Goal: Check status

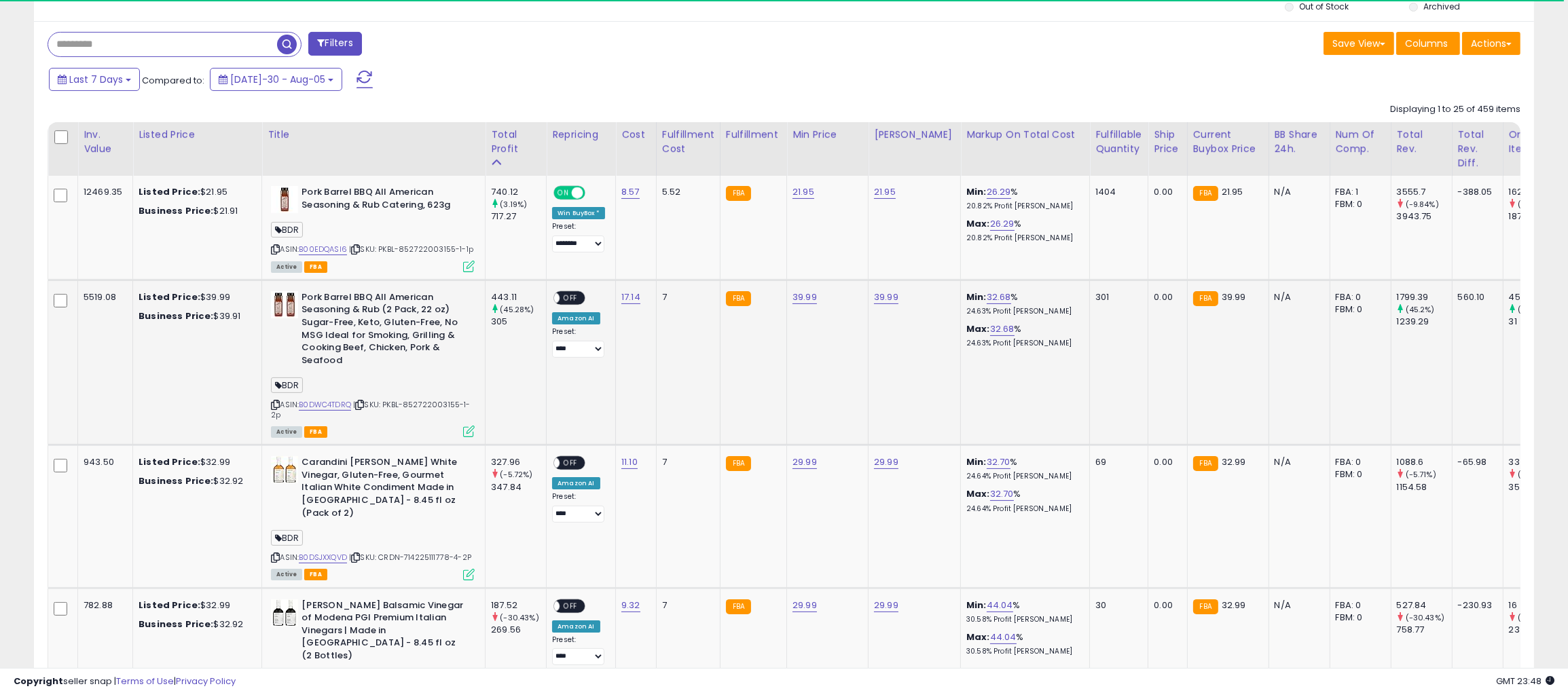
scroll to position [542, 0]
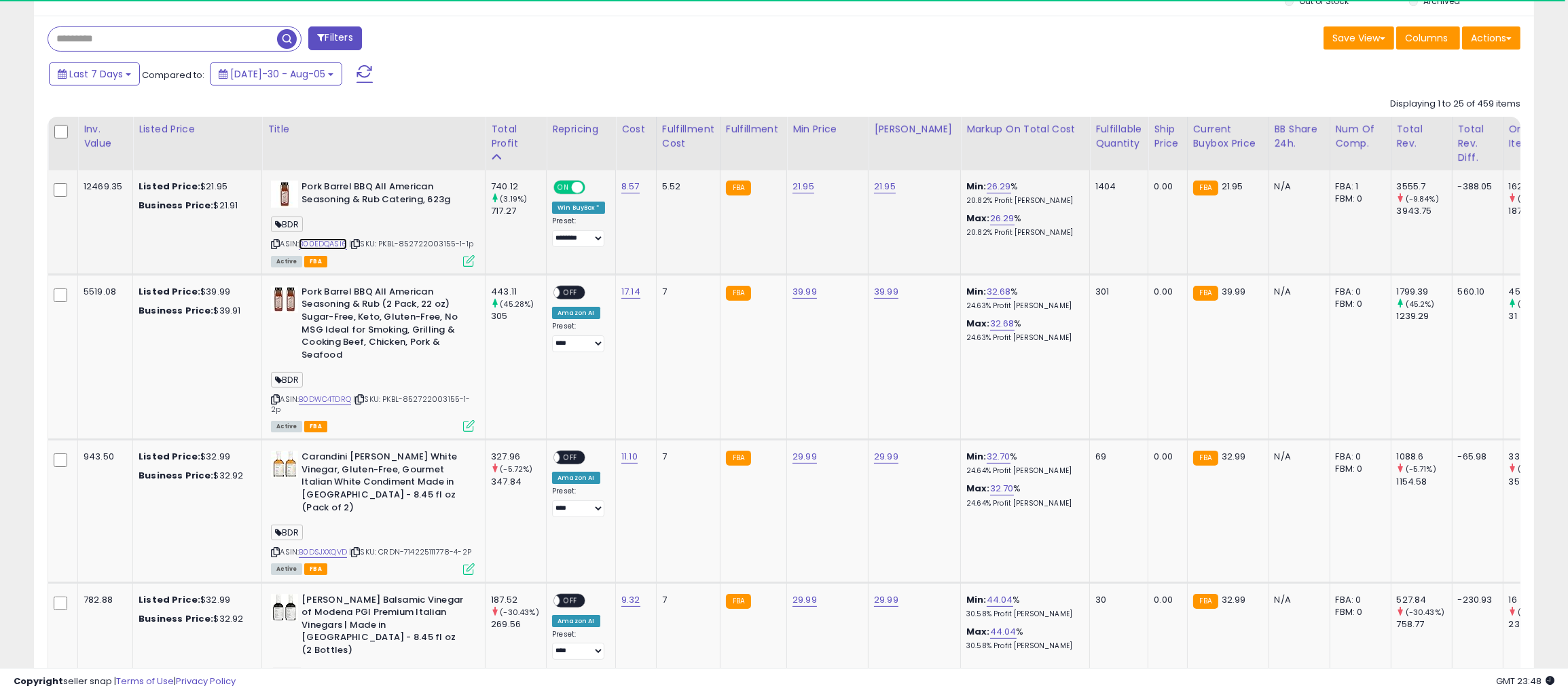
click at [334, 240] on link "B00EDQASI6" at bounding box center [323, 244] width 48 height 12
click at [270, 240] on div "Pork Barrel BBQ All American Seasoning & Rub Catering, 623g BDR ASIN: B00EDQASI…" at bounding box center [371, 223] width 207 height 85
click at [271, 240] on icon at bounding box center [275, 244] width 9 height 7
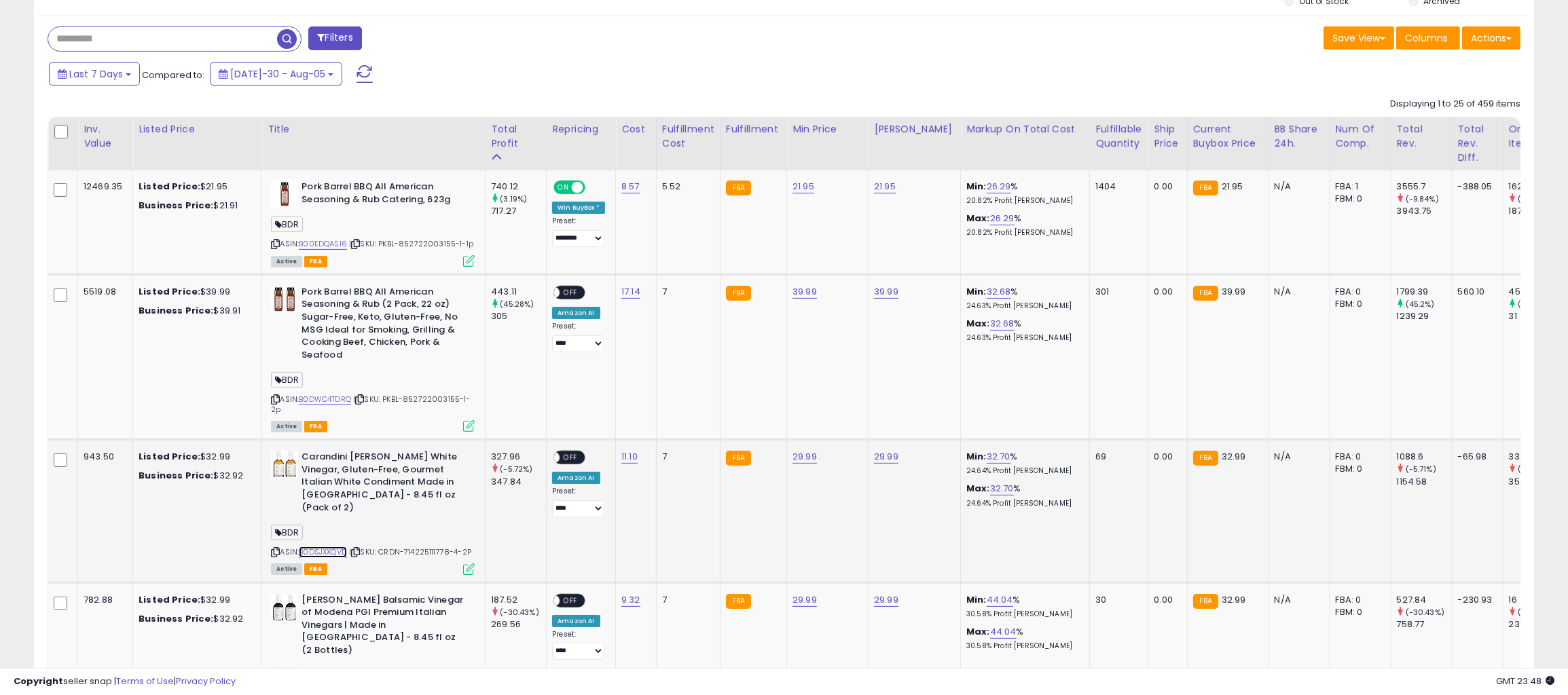
click at [315, 546] on link "B0DSJXXQVD" at bounding box center [323, 552] width 48 height 12
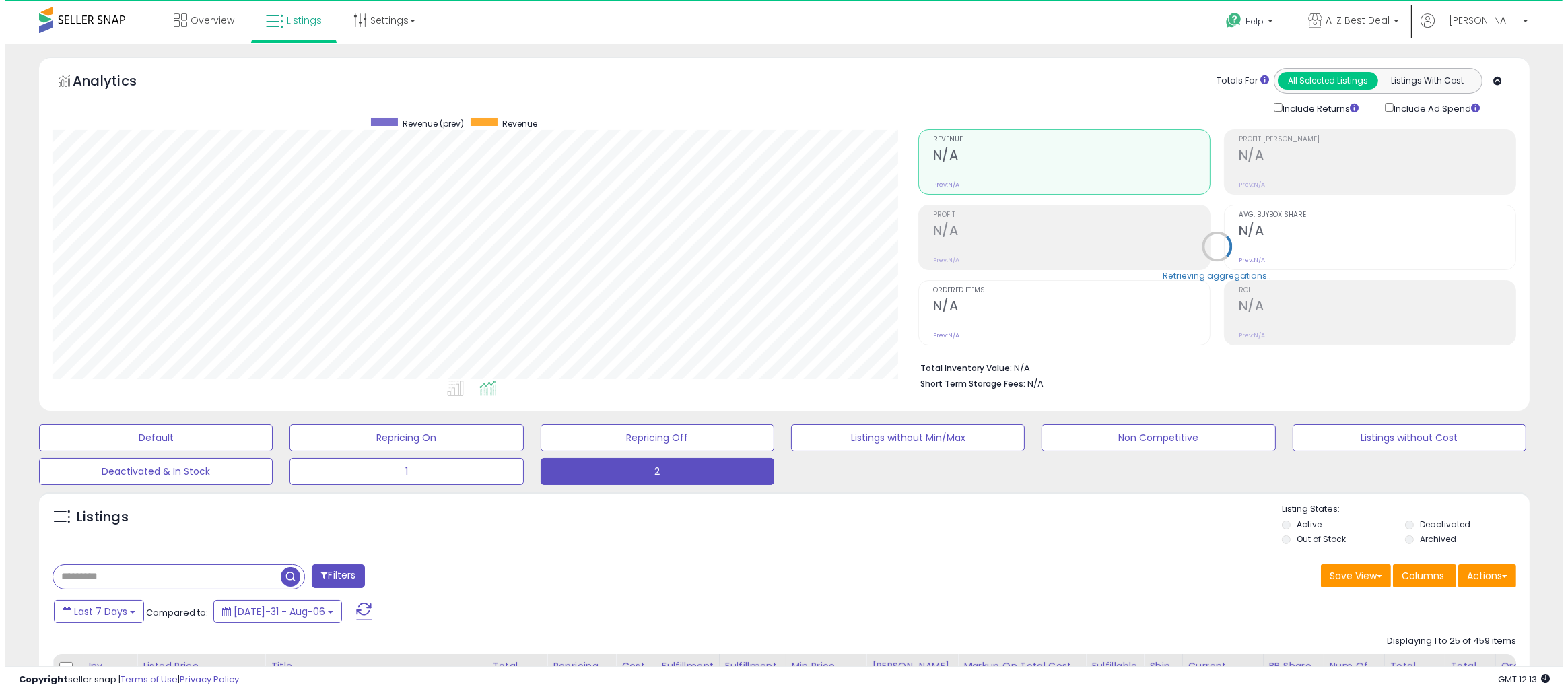
scroll to position [275, 865]
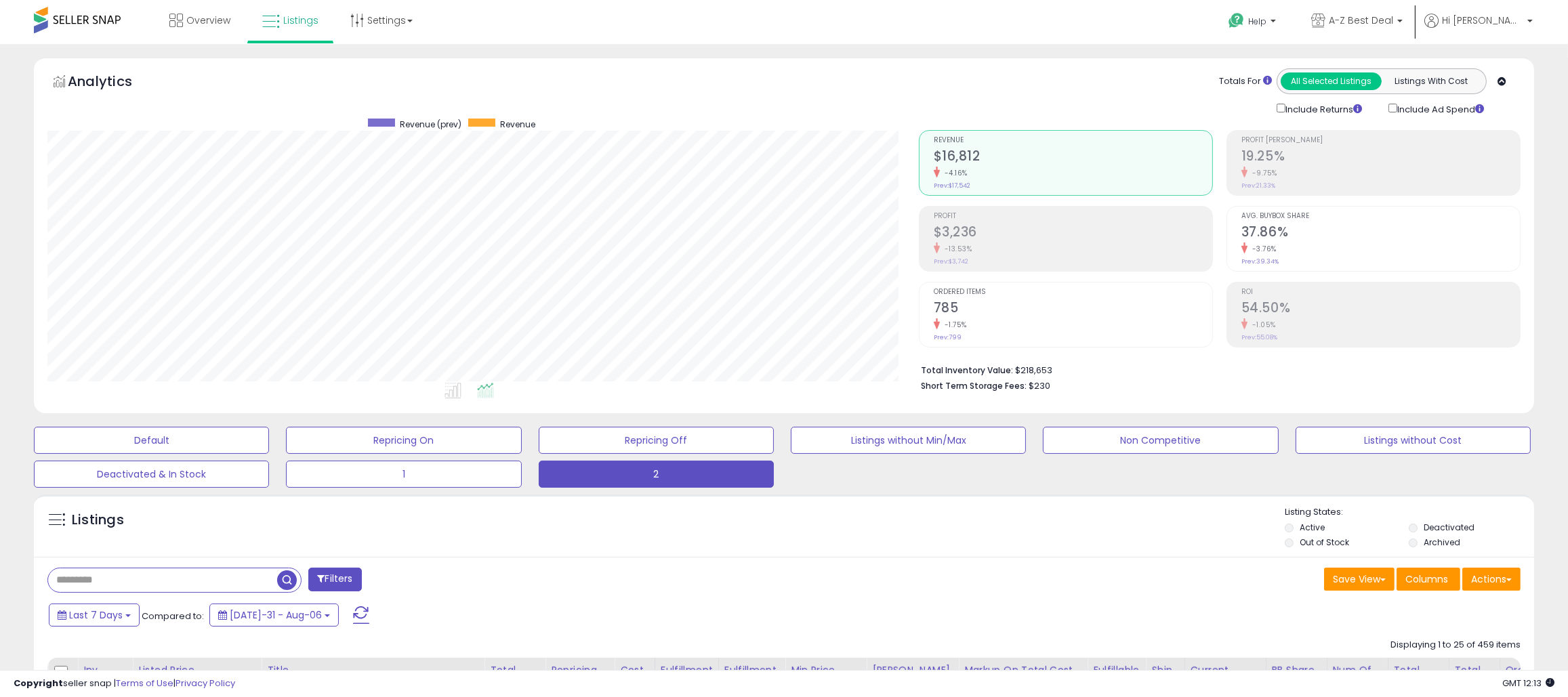
click at [1011, 231] on h2 "$3,236" at bounding box center [1073, 233] width 279 height 18
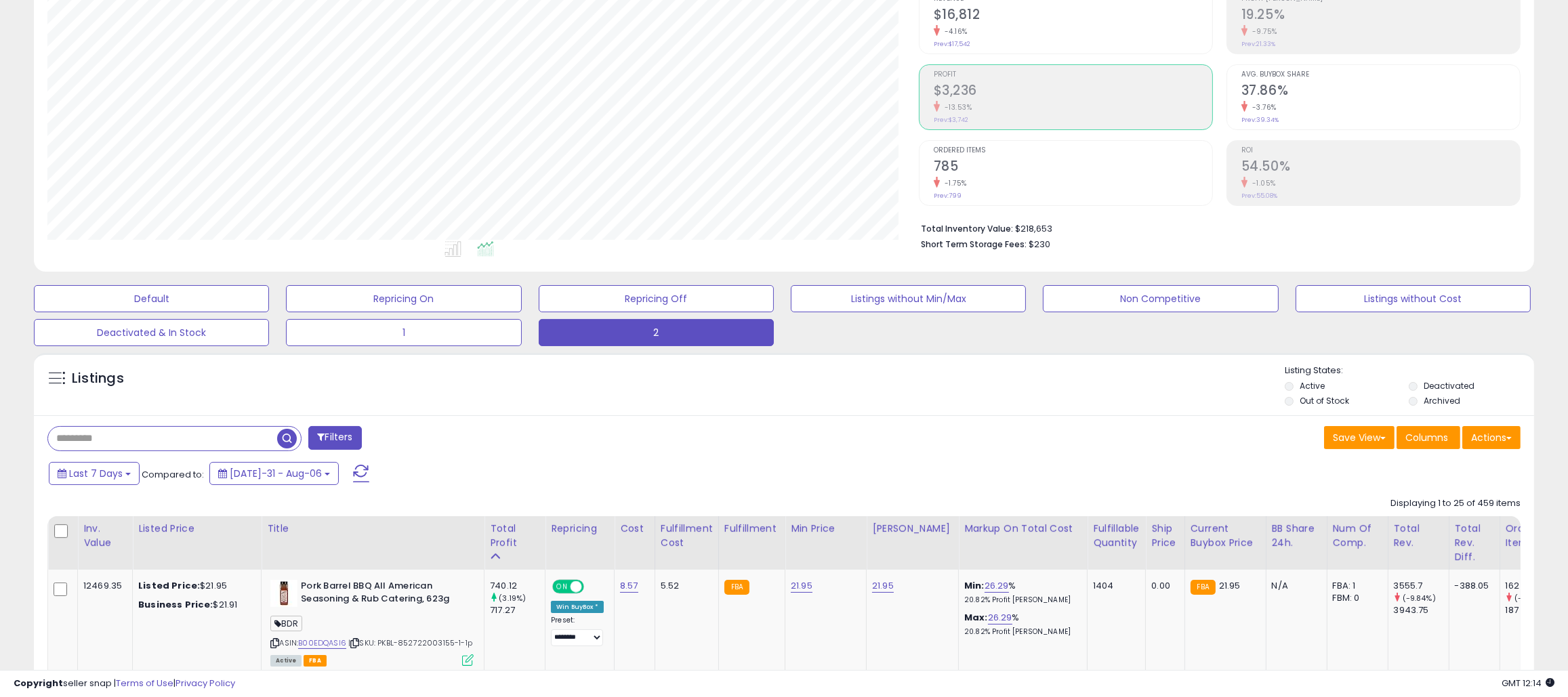
scroll to position [406, 0]
